Goal: Information Seeking & Learning: Learn about a topic

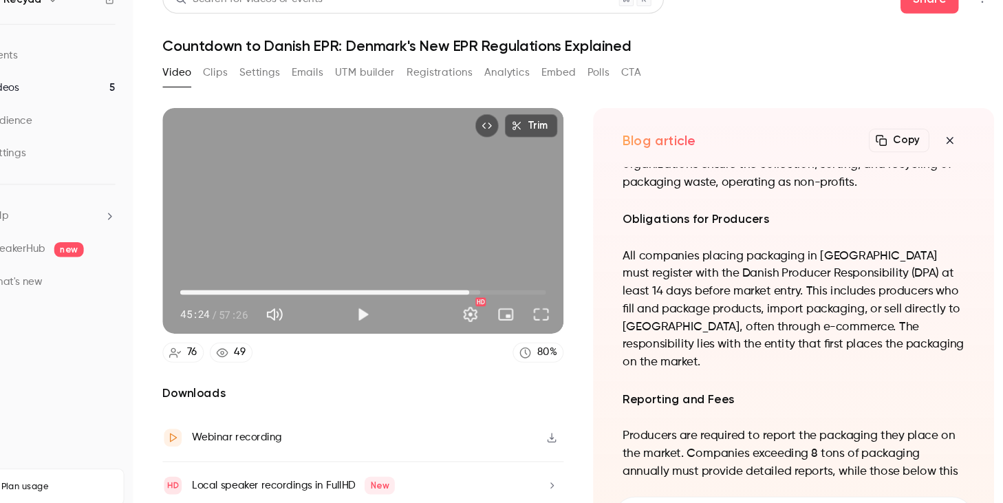
scroll to position [-947, 0]
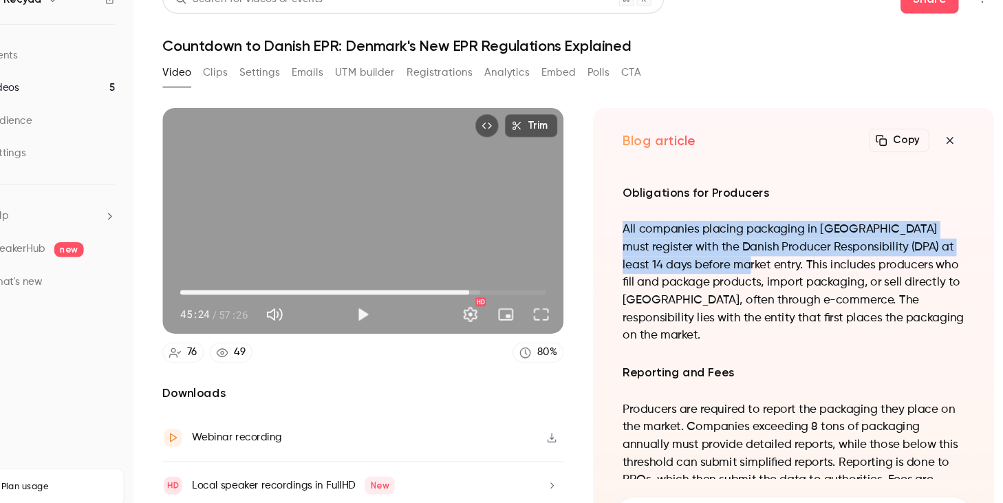
drag, startPoint x: 727, startPoint y: 298, endPoint x: 624, endPoint y: 274, distance: 105.1
click at [624, 274] on div "Understanding the Danish EPR Scheme: A Comprehensive Overview The Danish Extend…" at bounding box center [788, 324] width 336 height 291
copy p "All companies placing packaging in [GEOGRAPHIC_DATA] must register with the Dan…"
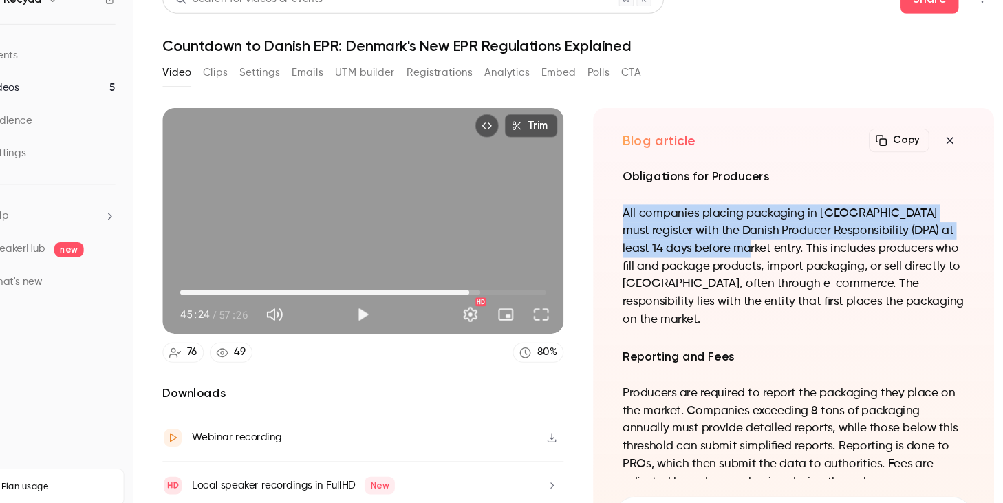
scroll to position [-932, 0]
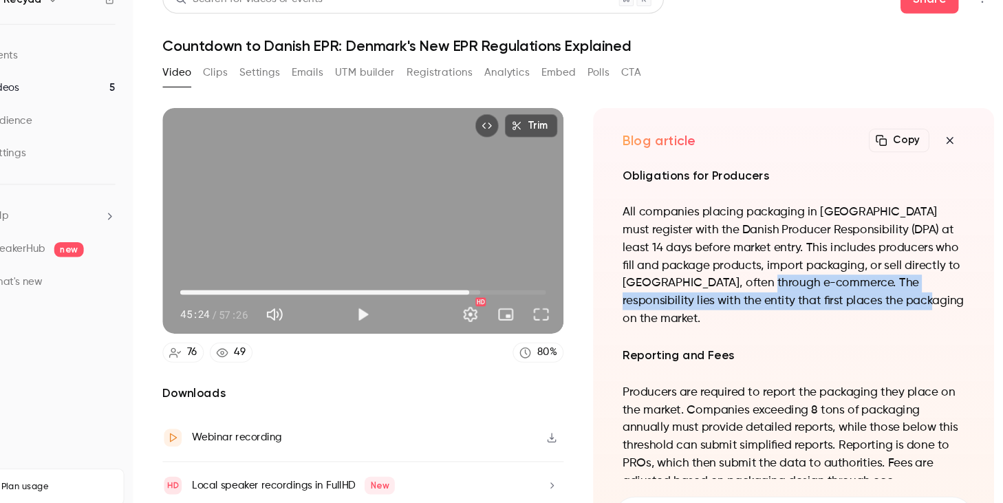
drag, startPoint x: 935, startPoint y: 338, endPoint x: 822, endPoint y: 313, distance: 115.5
click at [821, 312] on p "All companies placing packaging in [GEOGRAPHIC_DATA] must register with the Dan…" at bounding box center [787, 271] width 319 height 116
copy p "The responsibility lies with the entity that first places the packaging on the …"
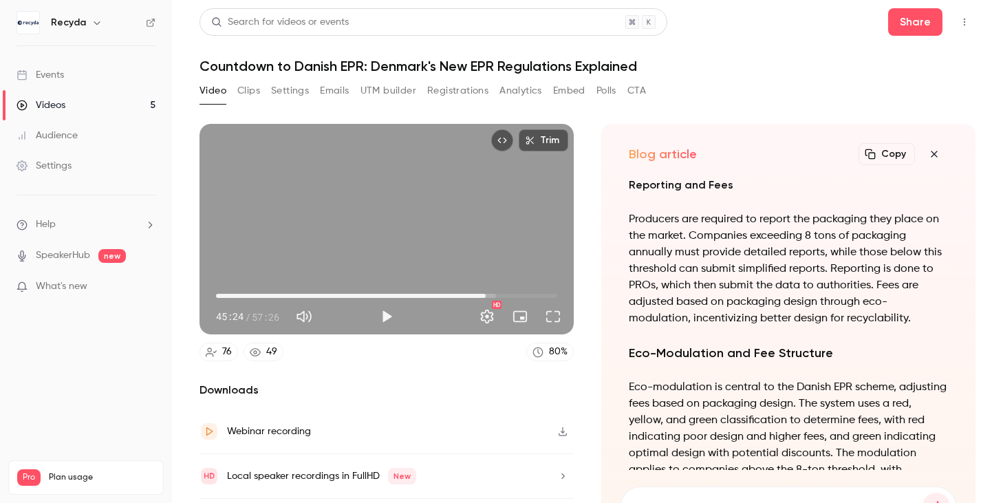
scroll to position [-761, 0]
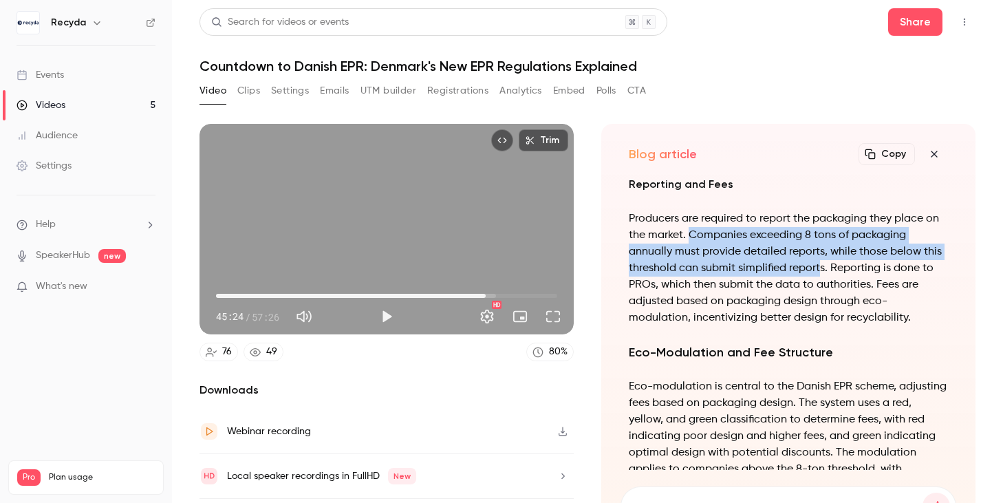
drag, startPoint x: 818, startPoint y: 284, endPoint x: 691, endPoint y: 252, distance: 130.4
click at [691, 252] on p "Producers are required to report the packaging they place on the market. Compan…" at bounding box center [787, 268] width 319 height 116
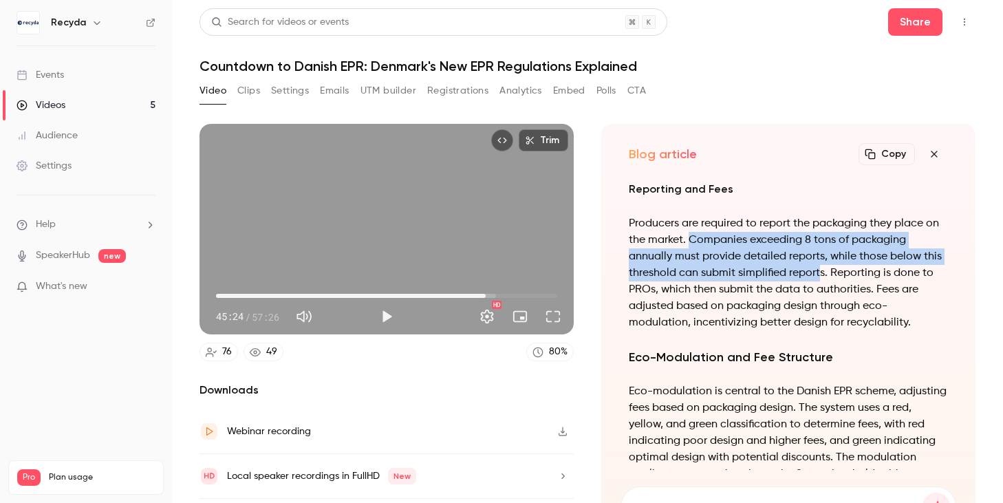
copy p "Companies exceeding 8 tons of packaging annually must provide detailed reports,…"
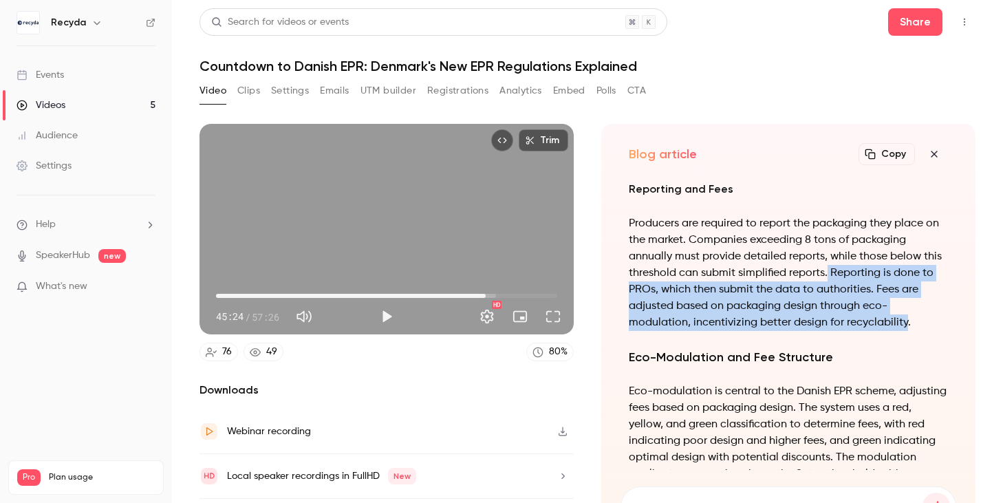
drag, startPoint x: 901, startPoint y: 338, endPoint x: 826, endPoint y: 292, distance: 88.2
click at [826, 292] on p "Producers are required to report the packaging they place on the market. Compan…" at bounding box center [787, 273] width 319 height 116
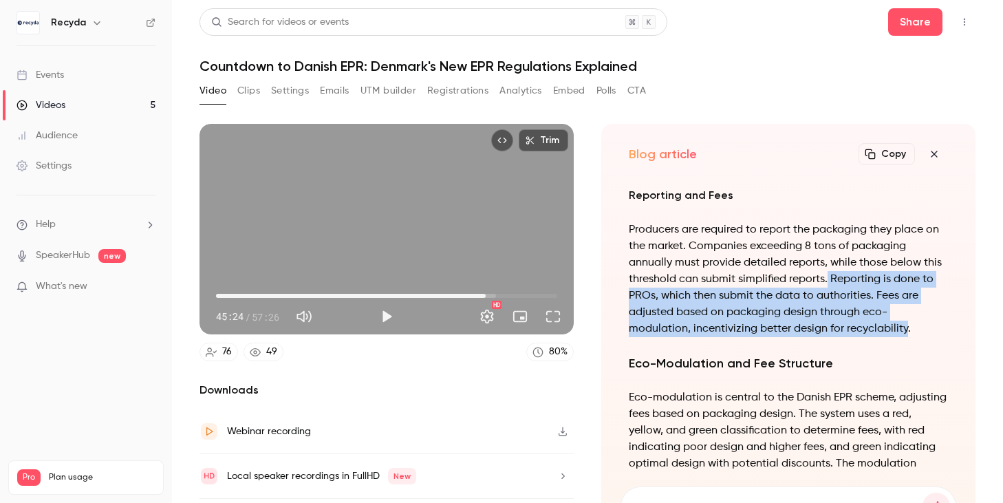
copy p "Reporting is done to PROs, which then submit the data to authorities. Fees are …"
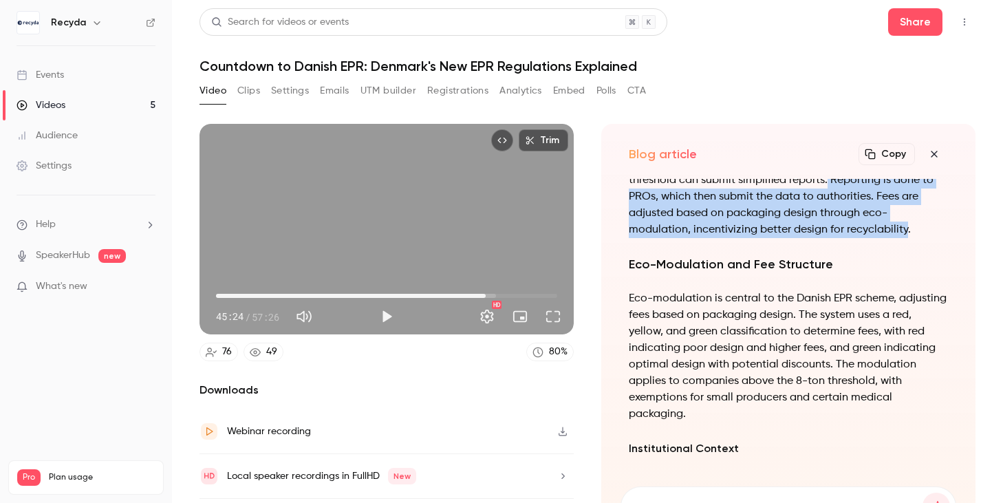
scroll to position [-635, 0]
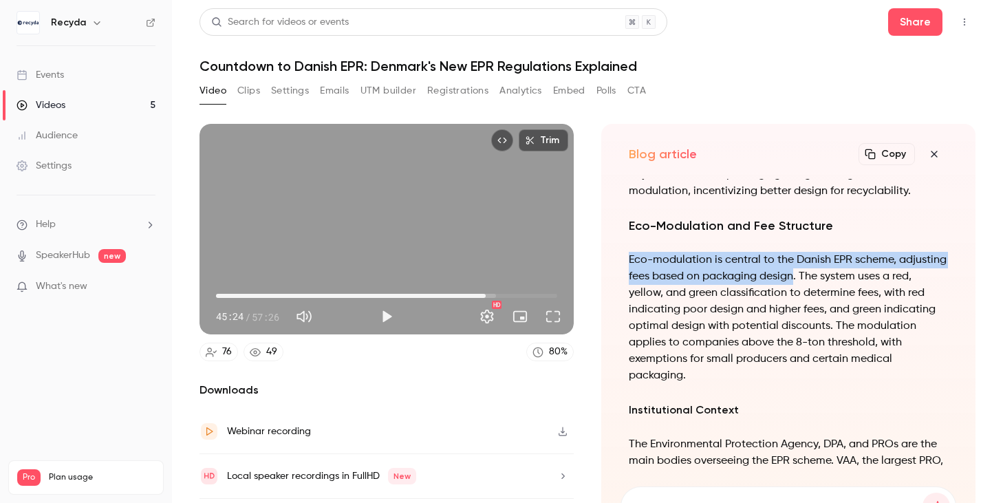
drag, startPoint x: 794, startPoint y: 290, endPoint x: 628, endPoint y: 274, distance: 166.5
click at [628, 274] on p "Eco-modulation is central to the Danish EPR scheme, adjusting fees based on pac…" at bounding box center [787, 318] width 319 height 132
copy p "Eco-modulation is central to the Danish EPR scheme, adjusting fees based on pac…"
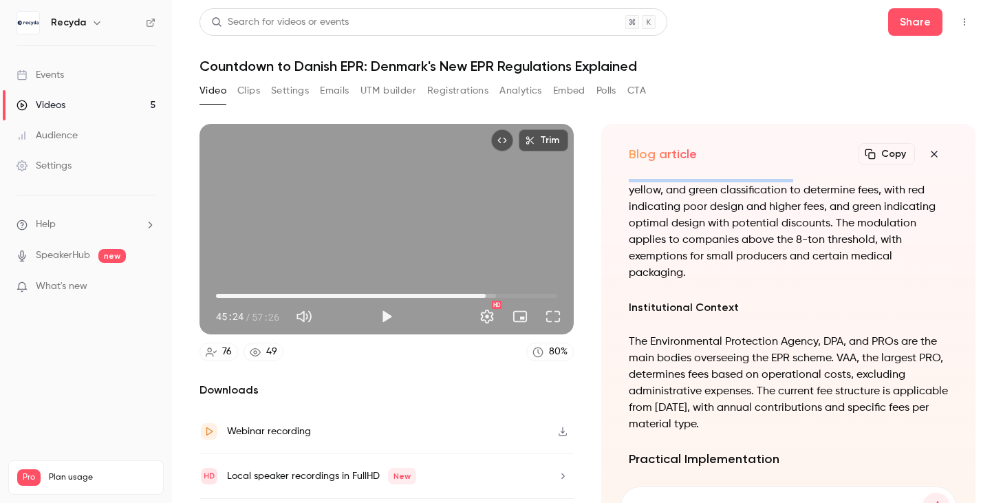
scroll to position [-533, 0]
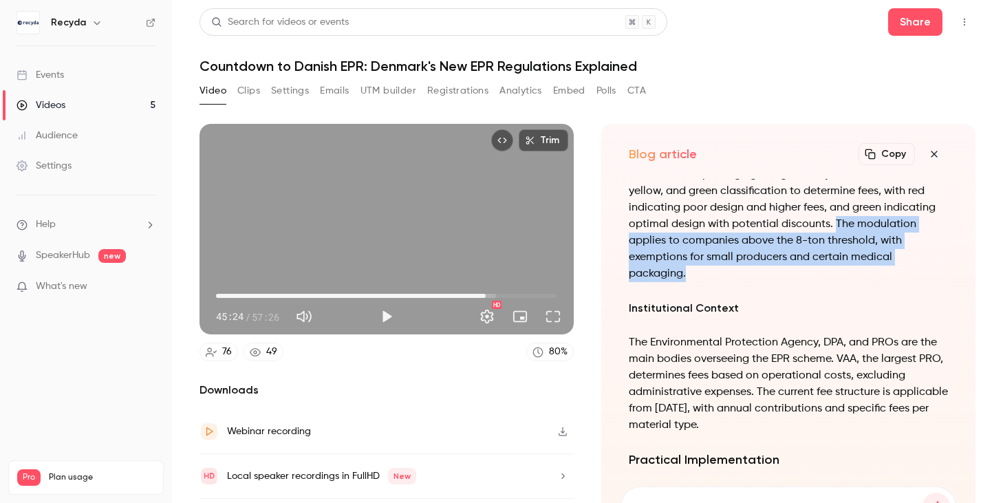
drag, startPoint x: 686, startPoint y: 285, endPoint x: 833, endPoint y: 244, distance: 152.8
click at [833, 244] on p "Eco-modulation is central to the Danish EPR scheme, adjusting fees based on pac…" at bounding box center [787, 216] width 319 height 132
copy p "The modulation applies to companies above the 8-ton threshold, with exemptions …"
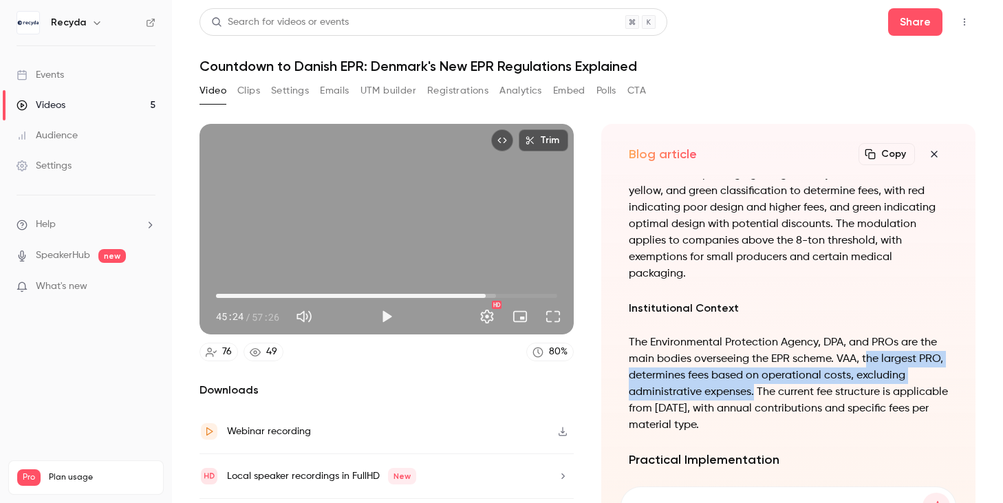
drag, startPoint x: 752, startPoint y: 409, endPoint x: 867, endPoint y: 375, distance: 119.9
click at [867, 375] on p "The Environmental Protection Agency, DPA, and PROs are the main bodies overseei…" at bounding box center [787, 383] width 319 height 99
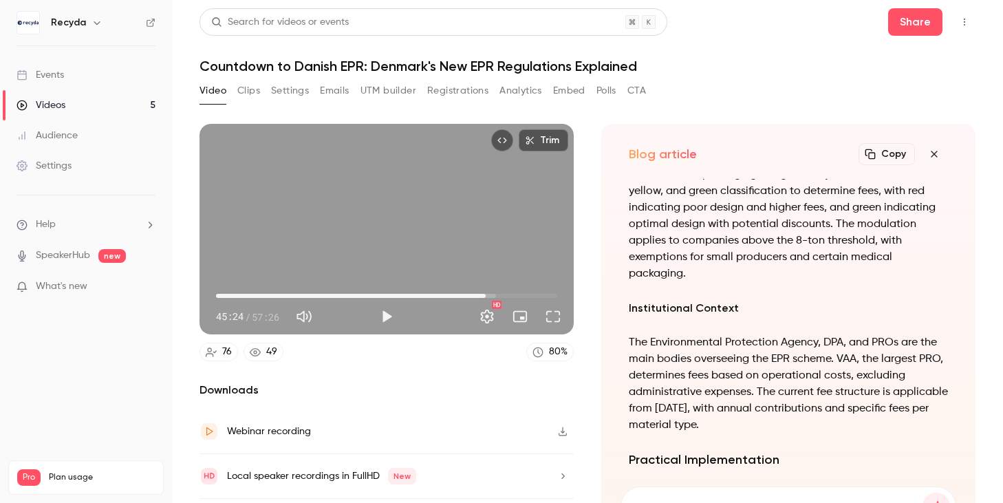
click at [866, 378] on p "The Environmental Protection Agency, DPA, and PROs are the main bodies overseei…" at bounding box center [787, 383] width 319 height 99
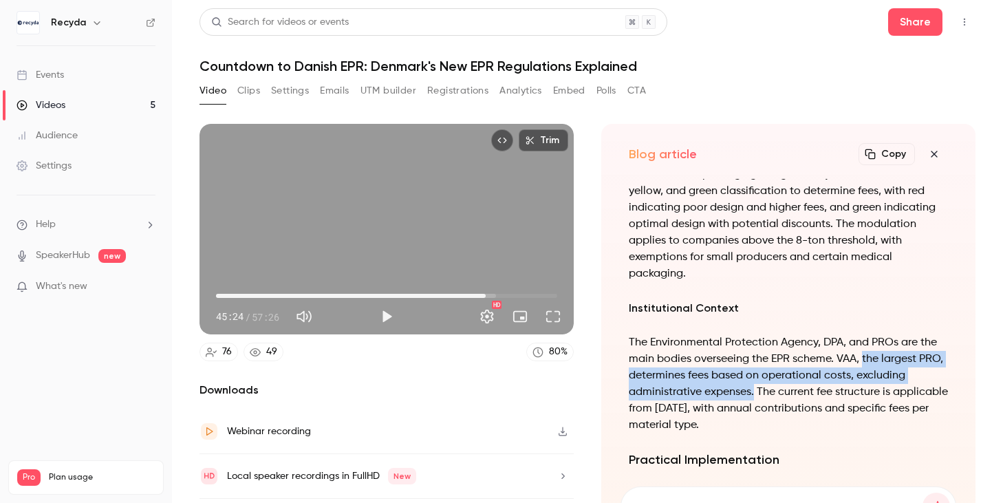
drag, startPoint x: 864, startPoint y: 378, endPoint x: 752, endPoint y: 408, distance: 115.3
click at [752, 408] on p "The Environmental Protection Agency, DPA, and PROs are the main bodies overseei…" at bounding box center [787, 383] width 319 height 99
copy p "the largest PRO, determines fees based on operational costs, excluding administ…"
